Goal: Information Seeking & Learning: Find specific page/section

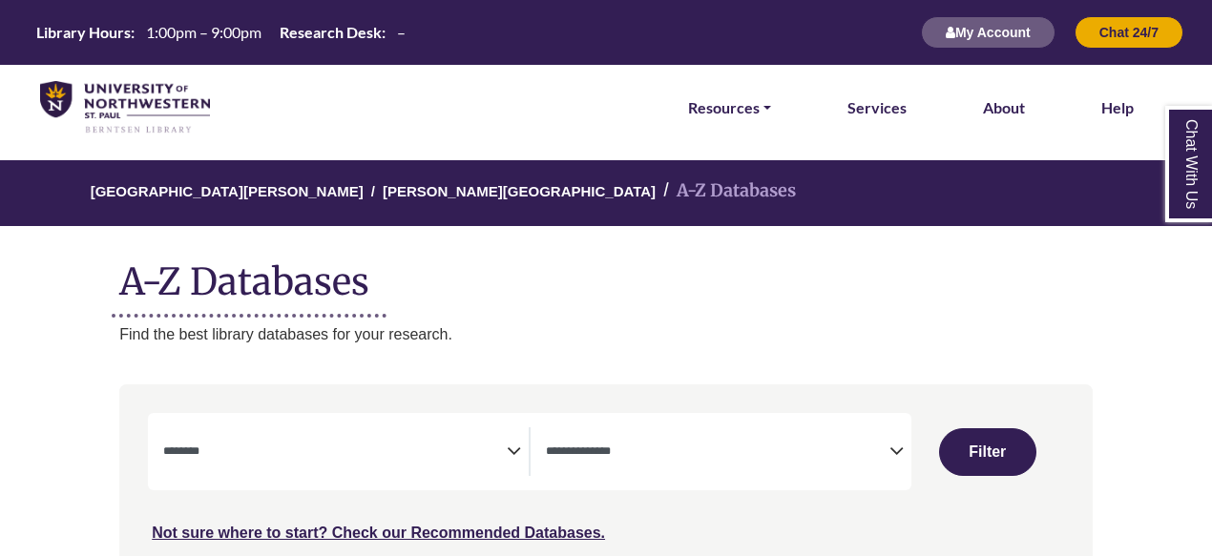
select select "Database Subject Filter"
select select "Database Types Filter"
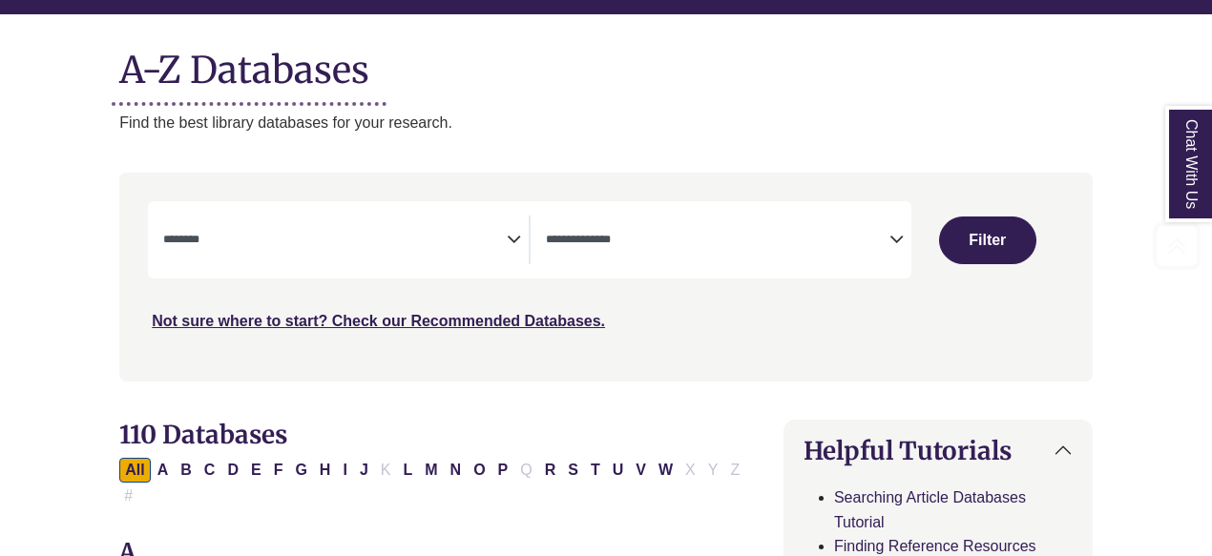
scroll to position [229, 0]
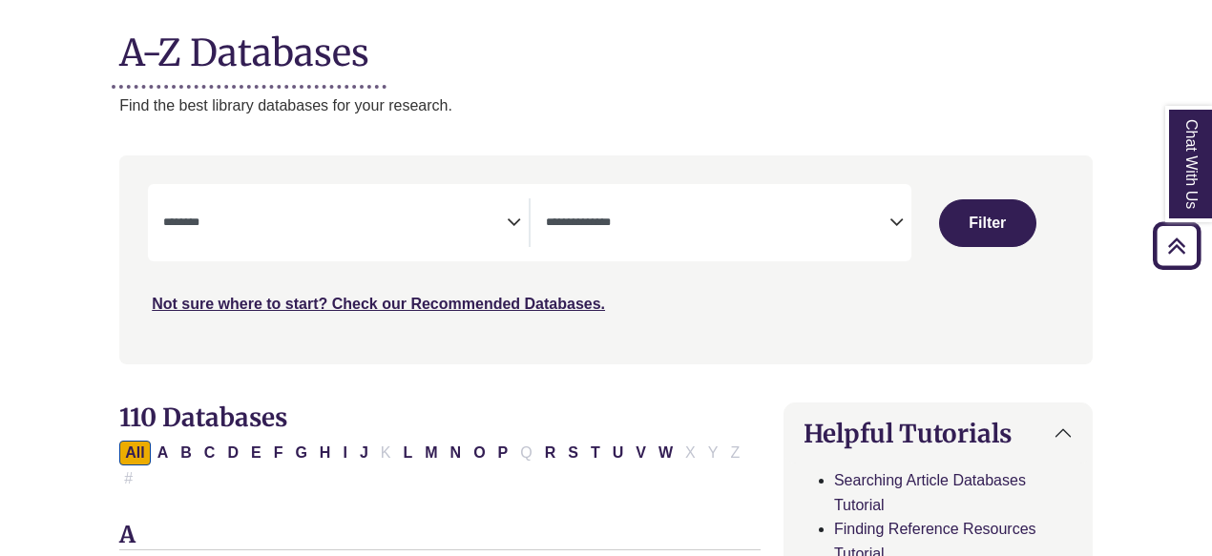
click at [512, 225] on icon "Search filters" at bounding box center [514, 219] width 14 height 29
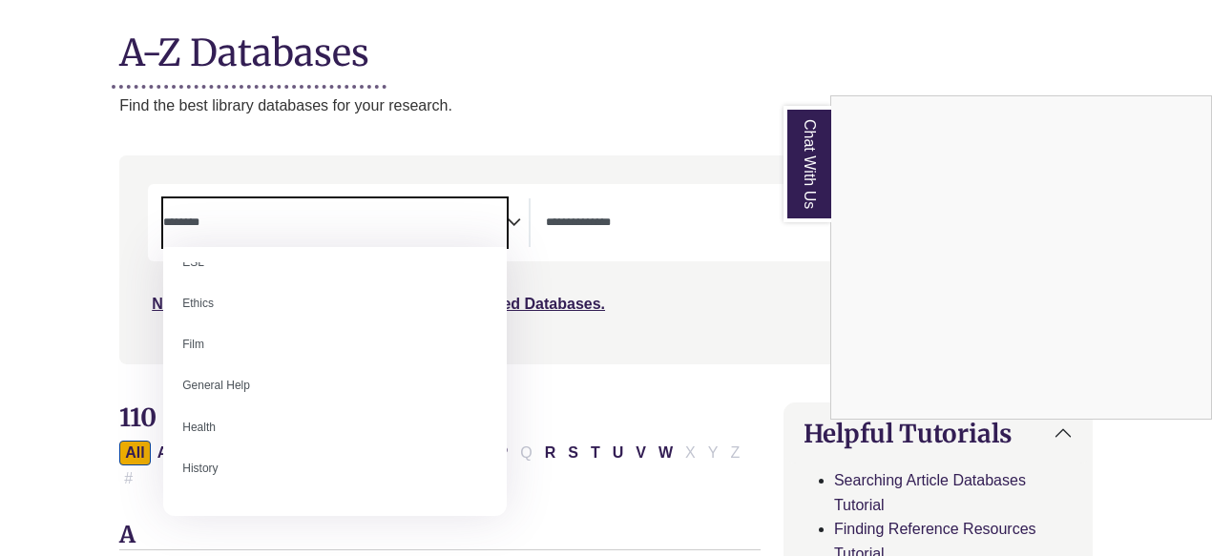
scroll to position [715, 0]
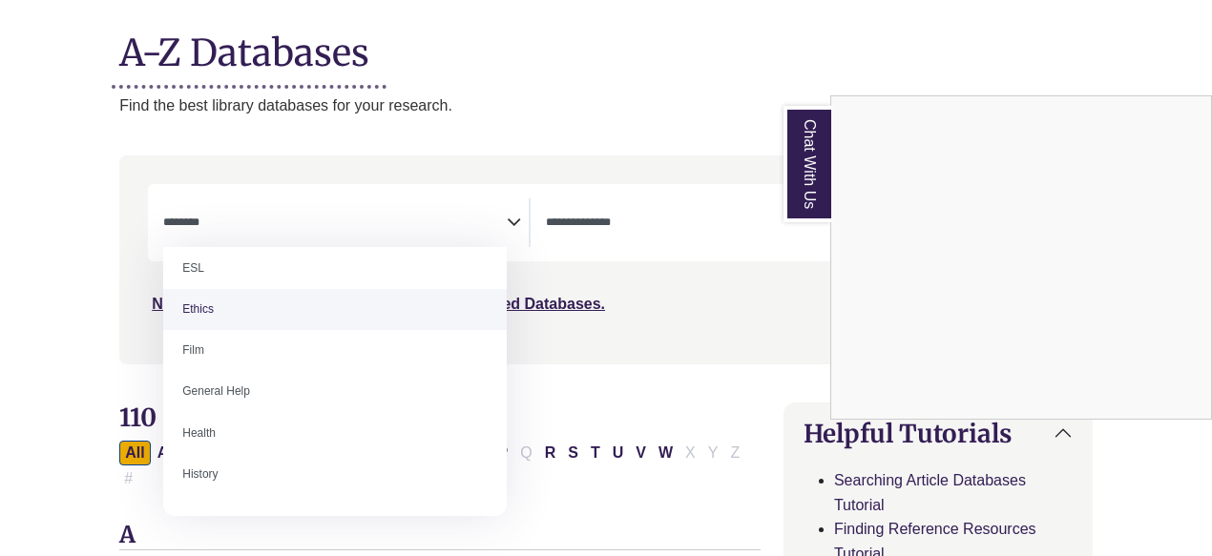
select select "******"
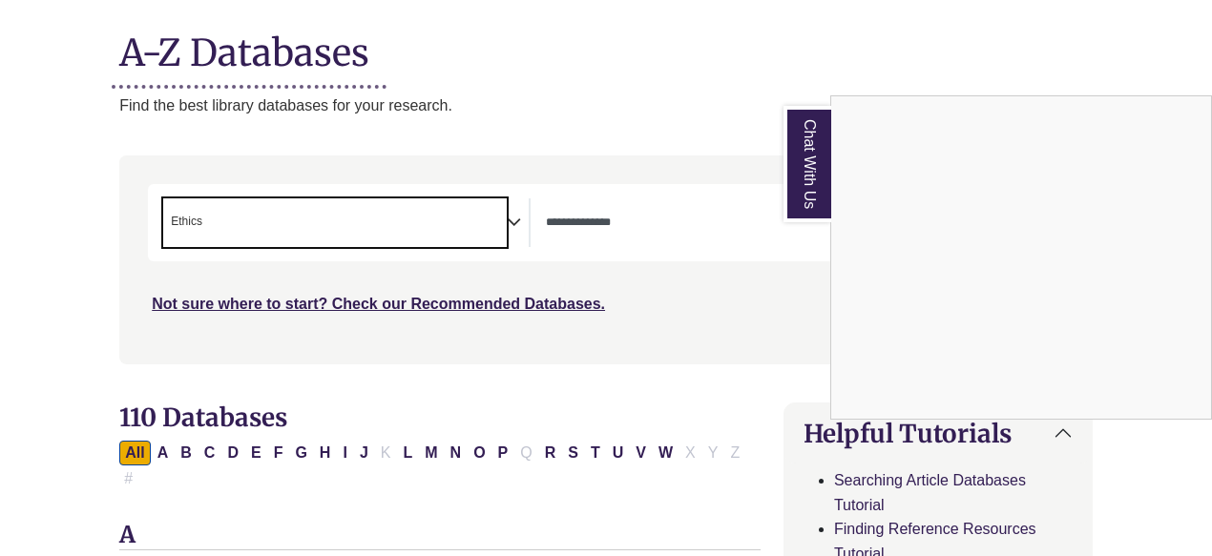
scroll to position [338, 0]
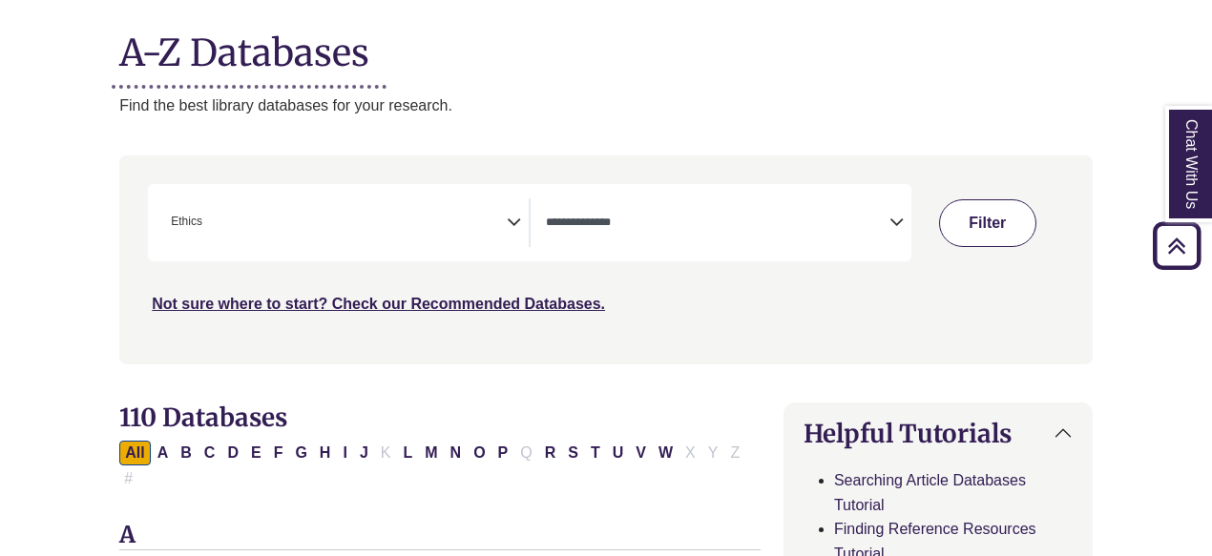
click at [991, 210] on button "Filter" at bounding box center [987, 223] width 97 height 48
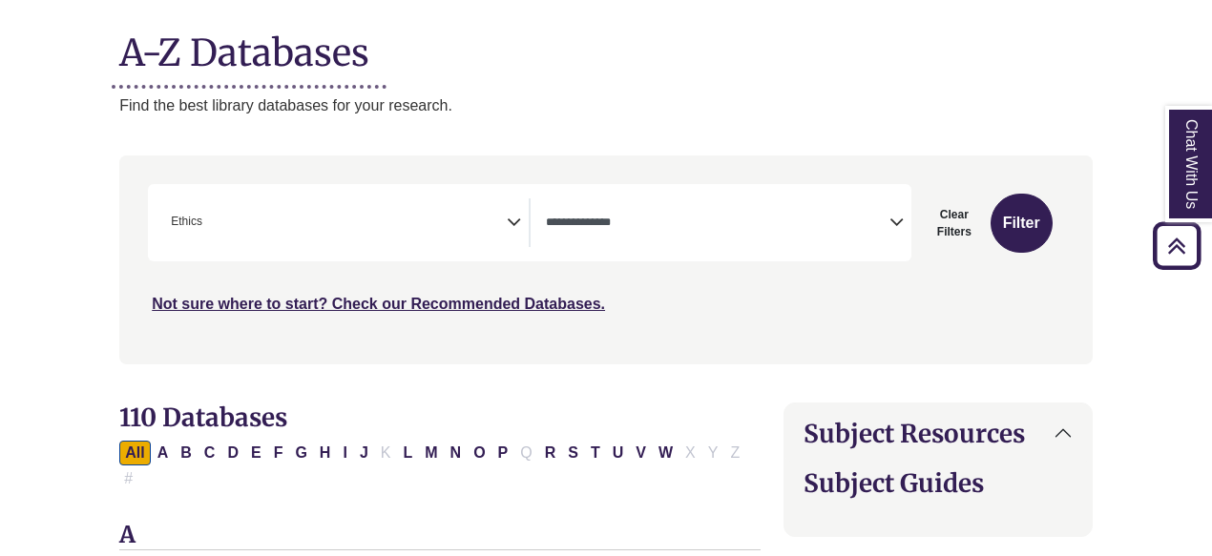
select select "Database Types Filter"
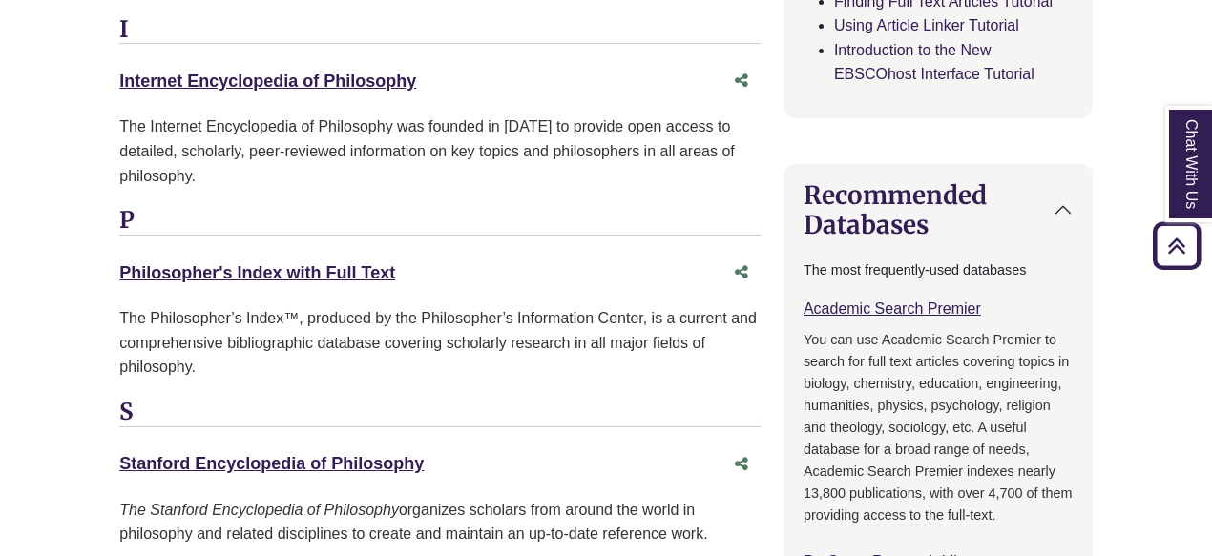
scroll to position [1374, 0]
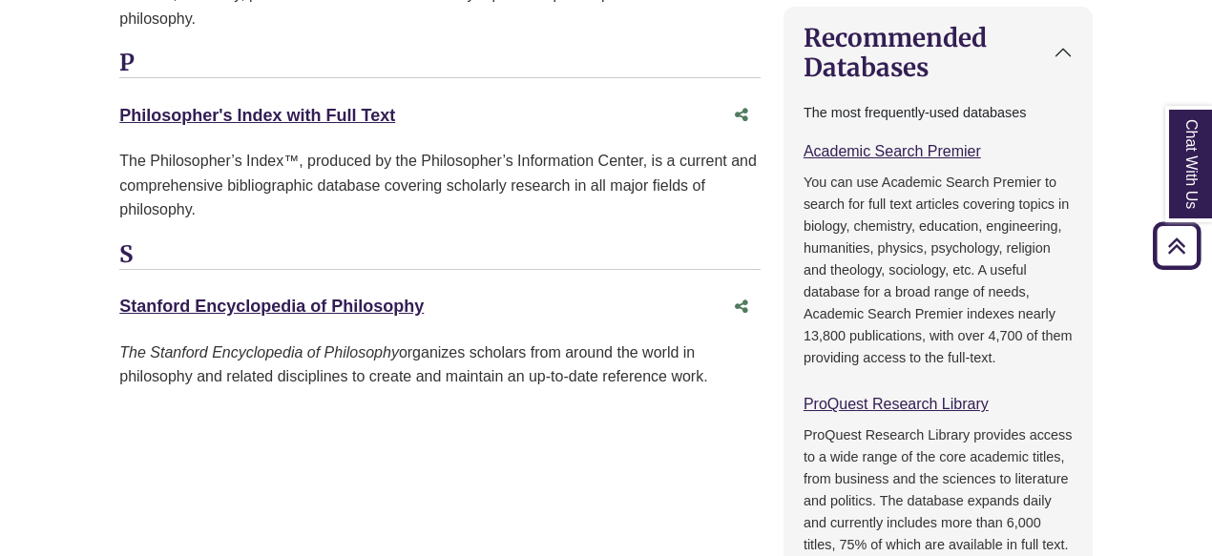
click at [55, 383] on body "Skip to Main Content Library Hours: 1:00pm – 9:00pm Research Desk: – My Account…" at bounding box center [606, 475] width 1212 height 3699
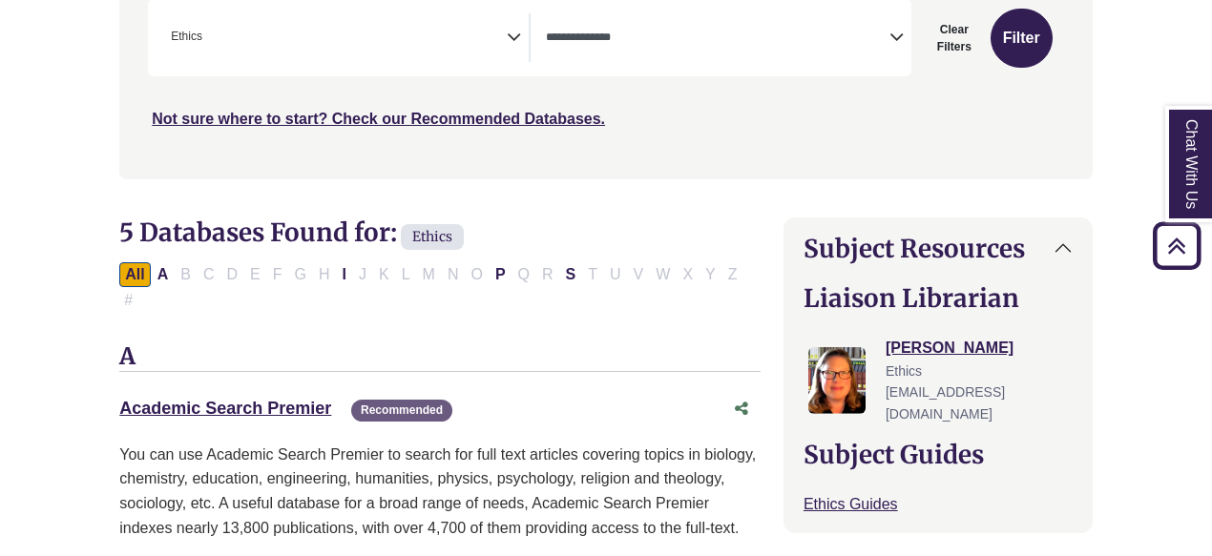
scroll to position [0, 0]
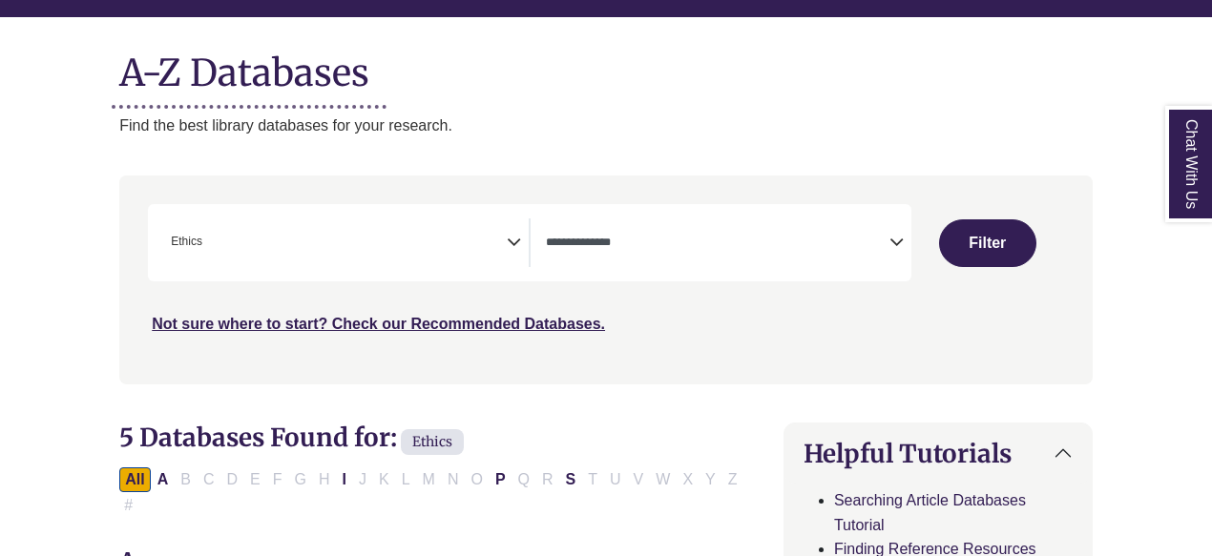
select select "Database Subject Filter"
select select "Database Types Filter"
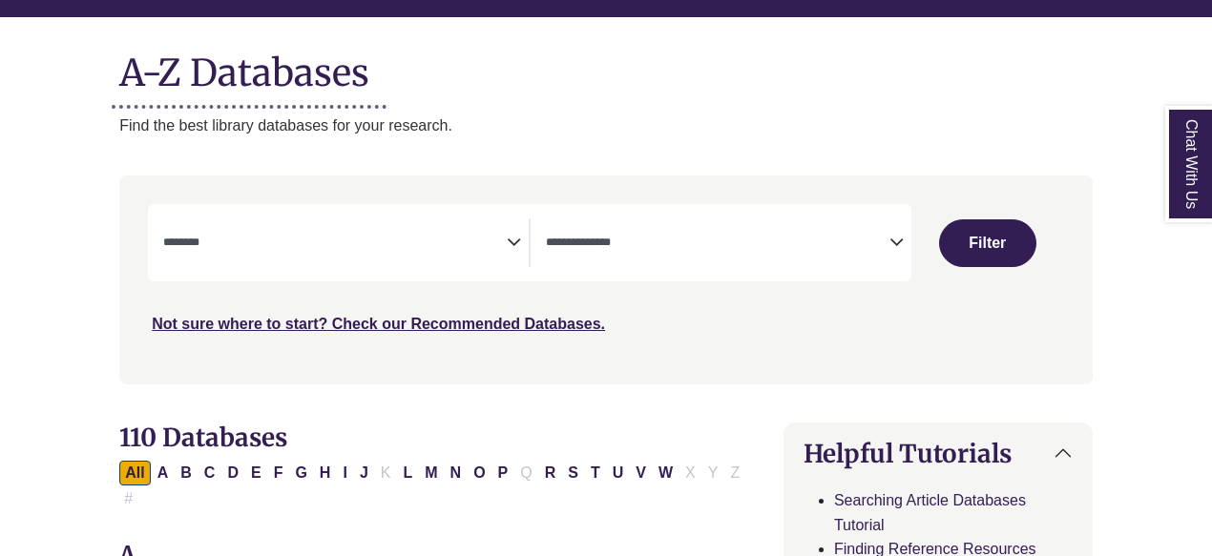
scroll to position [229, 0]
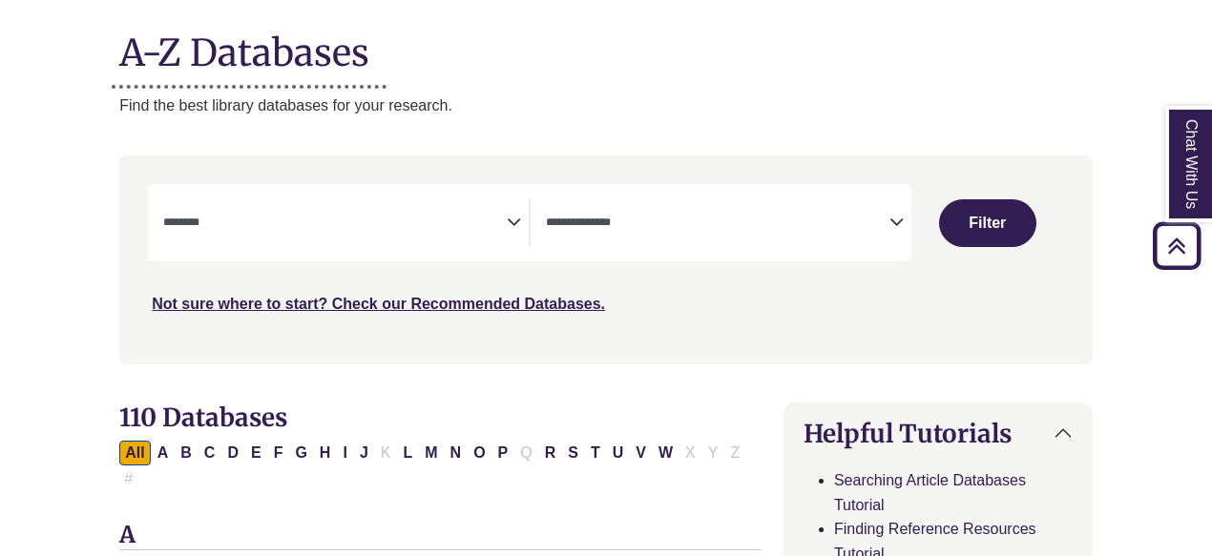
click at [897, 225] on icon "Search filters" at bounding box center [896, 219] width 14 height 29
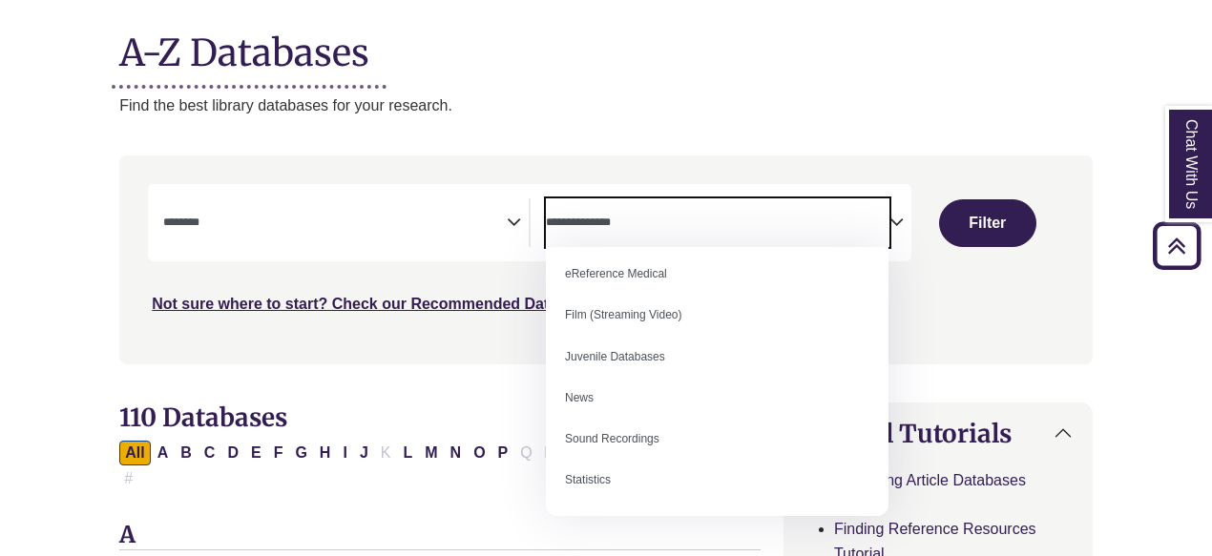
scroll to position [0, 0]
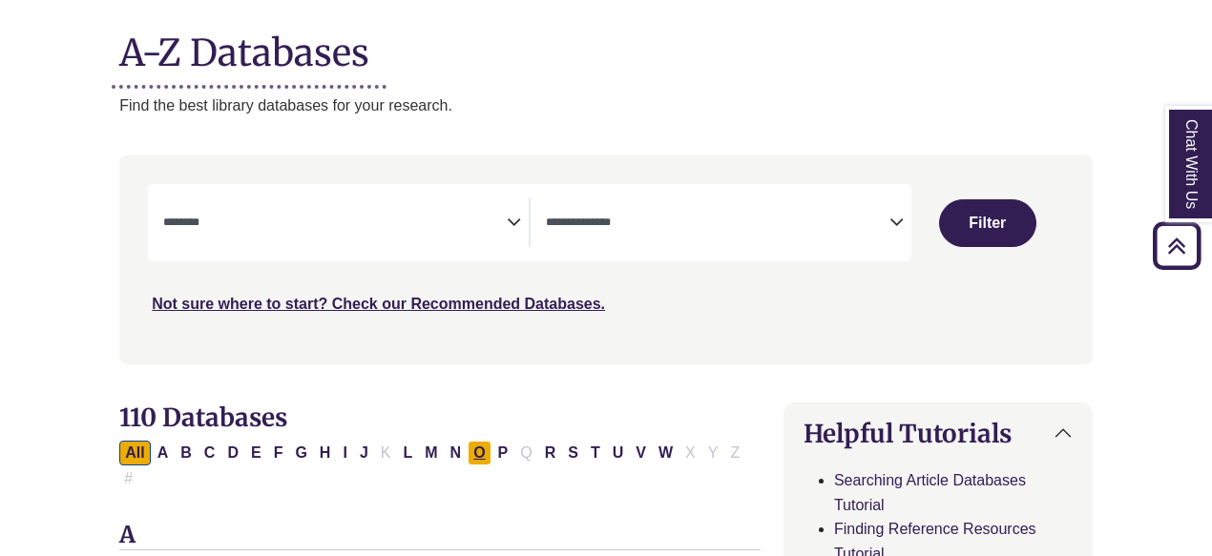
click at [468, 457] on button "O" at bounding box center [479, 453] width 23 height 25
select select "Database Subject Filter"
select select "Database Types Filter"
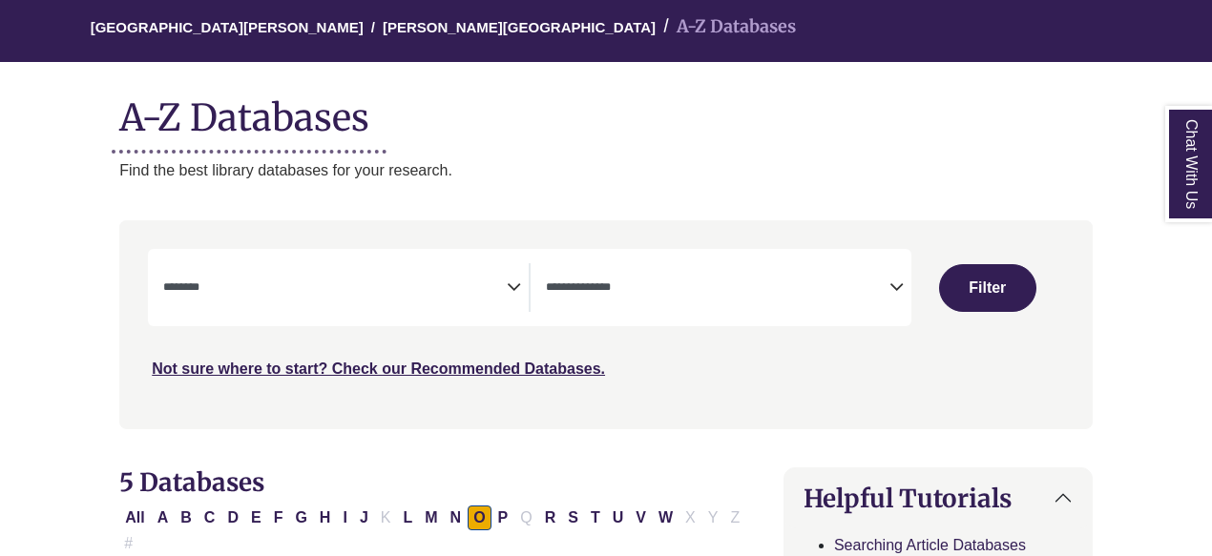
select select "Database Subject Filter"
select select "Database Types Filter"
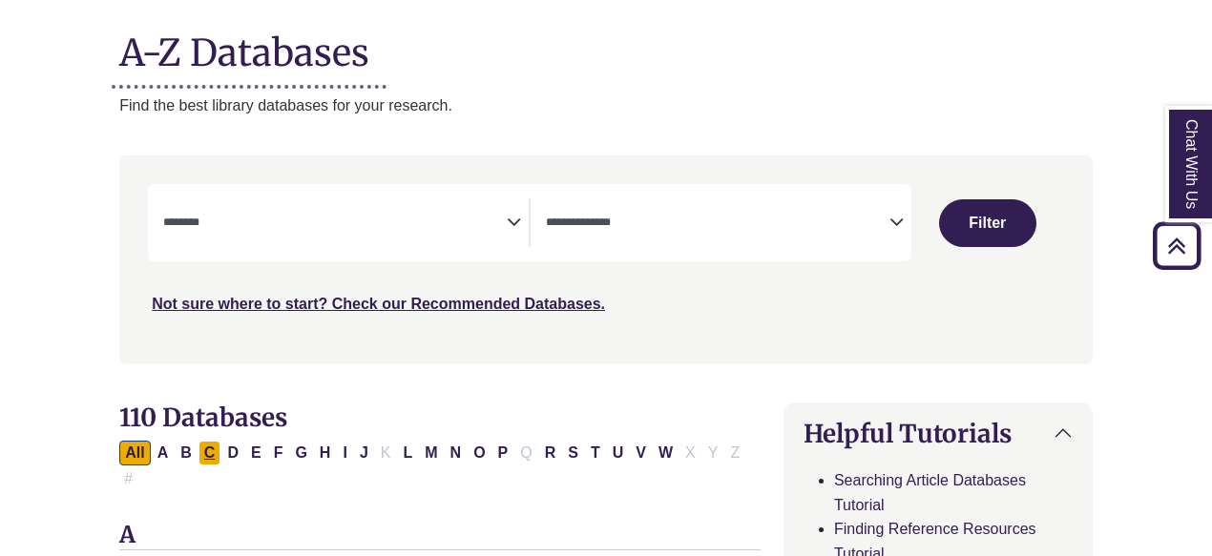
click at [208, 451] on button "C" at bounding box center [209, 453] width 23 height 25
select select "Database Subject Filter"
select select "Database Types Filter"
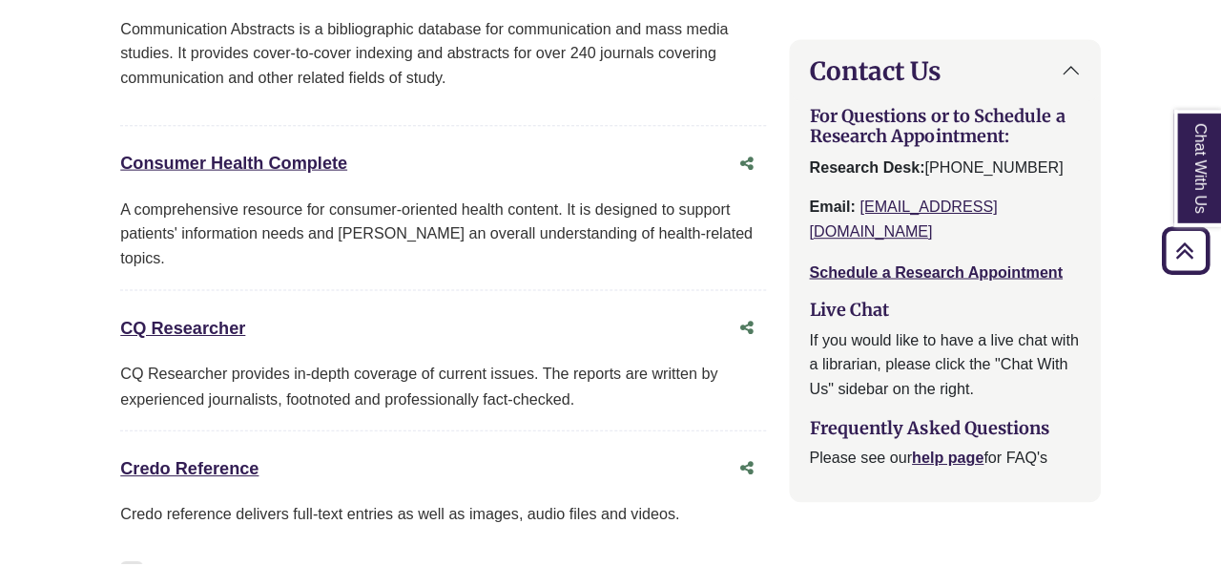
scroll to position [2252, 0]
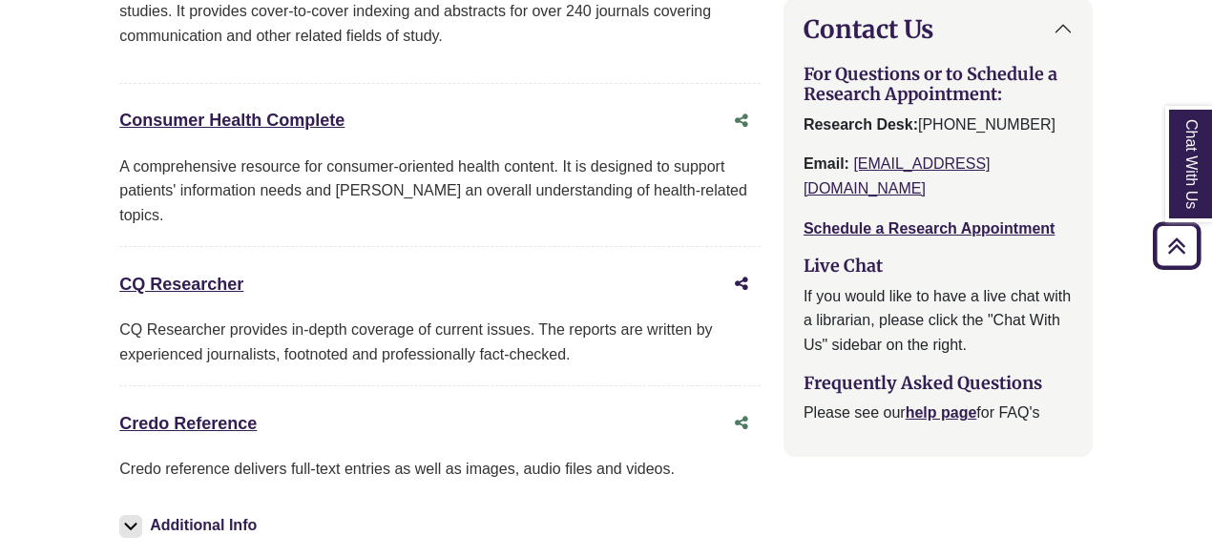
click at [744, 276] on icon "Share this database" at bounding box center [741, 283] width 13 height 15
type input "**********"
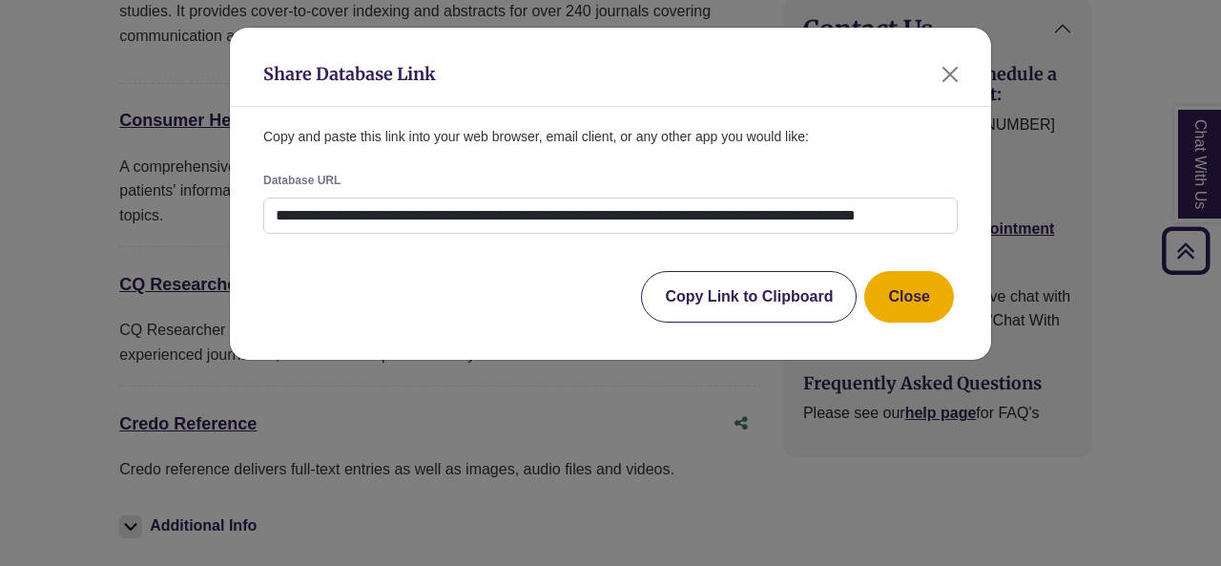
click at [782, 283] on button "Copy Link to Clipboard" at bounding box center [749, 297] width 216 height 52
